Goal: Transaction & Acquisition: Subscribe to service/newsletter

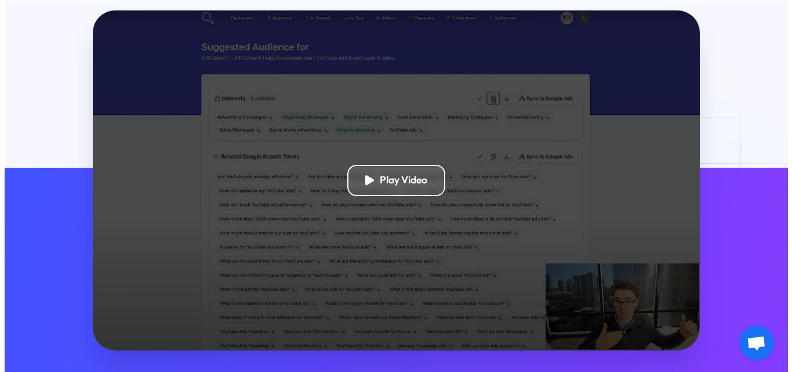
scroll to position [290, 0]
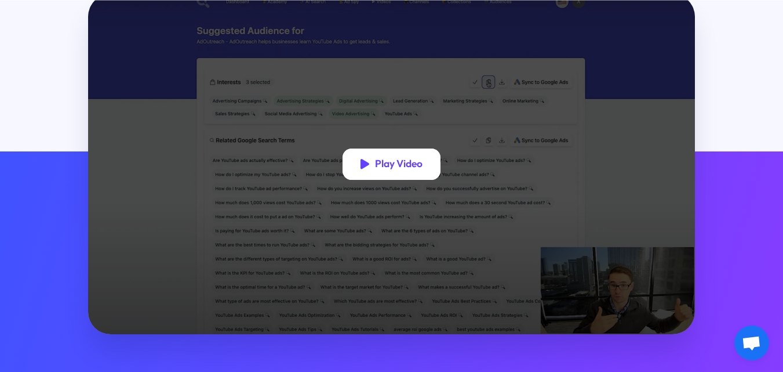
click at [412, 168] on div "Play Video" at bounding box center [399, 164] width 48 height 13
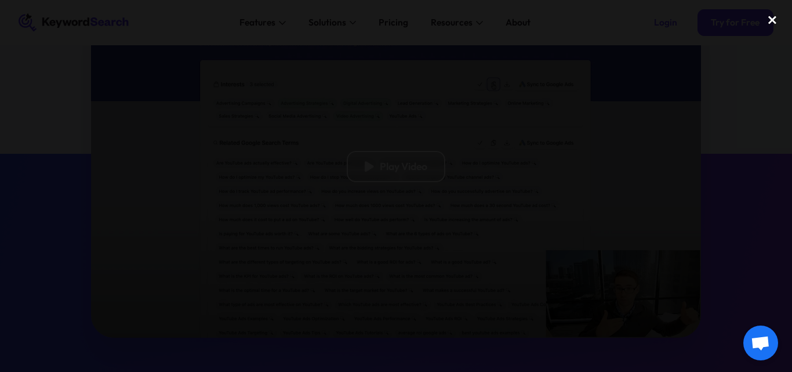
click at [770, 20] on div "close lightbox" at bounding box center [772, 21] width 39 height 26
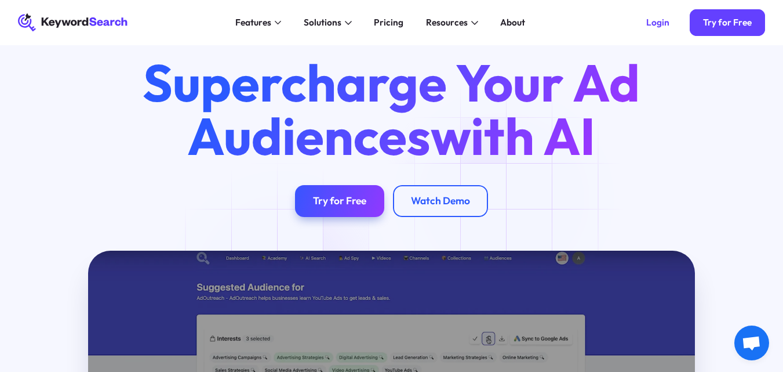
scroll to position [0, 0]
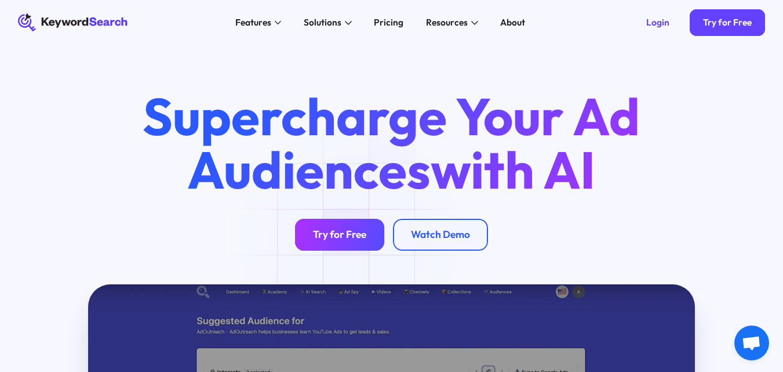
click at [353, 235] on div "Try for Free" at bounding box center [339, 234] width 53 height 13
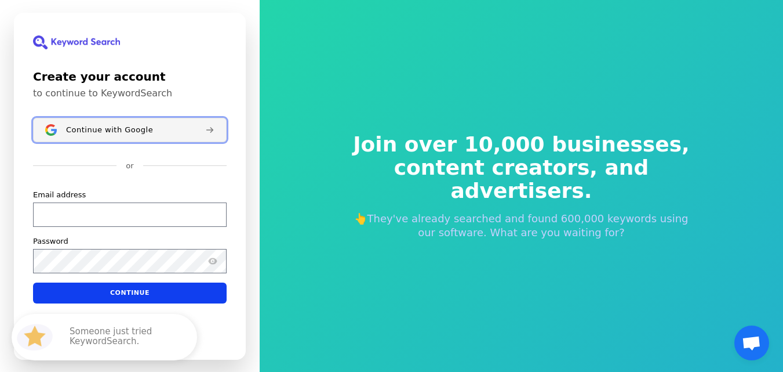
click at [111, 128] on span "Continue with Google" at bounding box center [109, 129] width 87 height 9
